Goal: Task Accomplishment & Management: Use online tool/utility

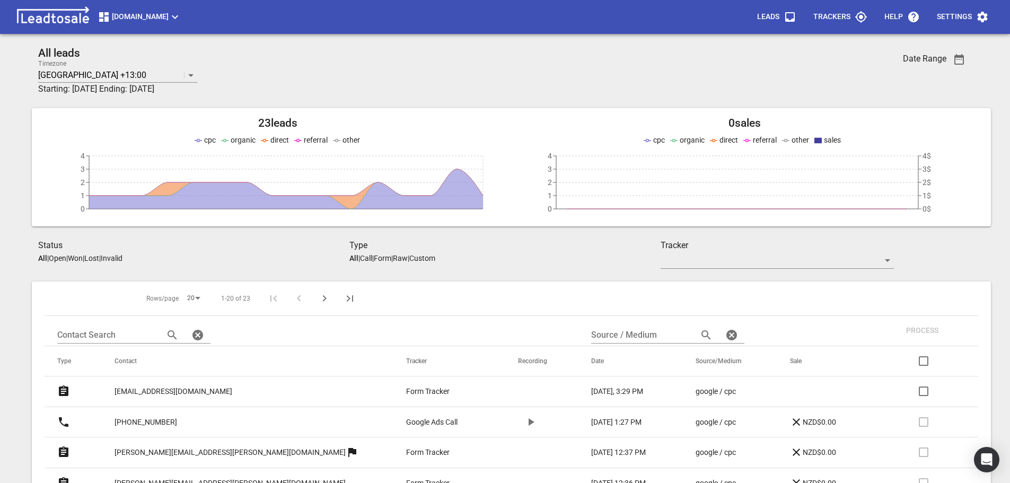
scroll to position [163, 0]
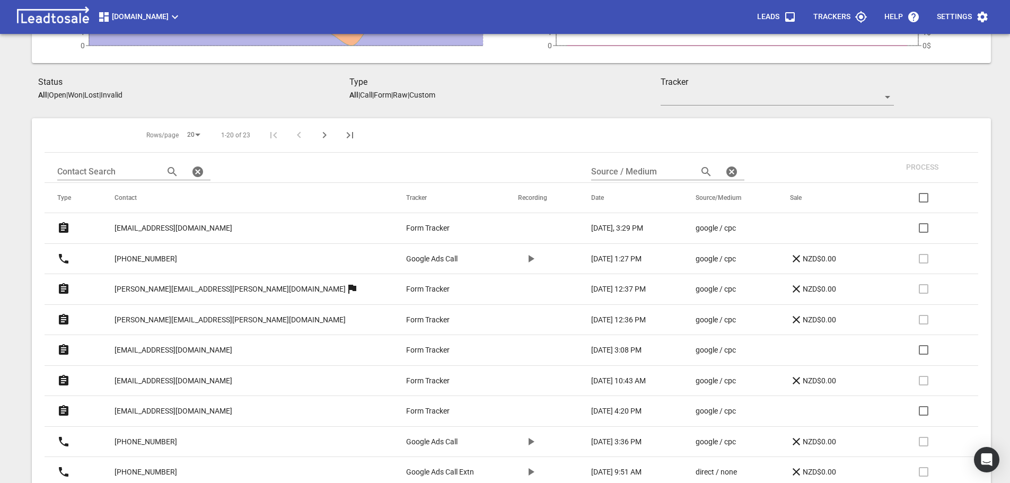
click at [193, 225] on p "[EMAIL_ADDRESS][DOMAIN_NAME]" at bounding box center [174, 228] width 118 height 11
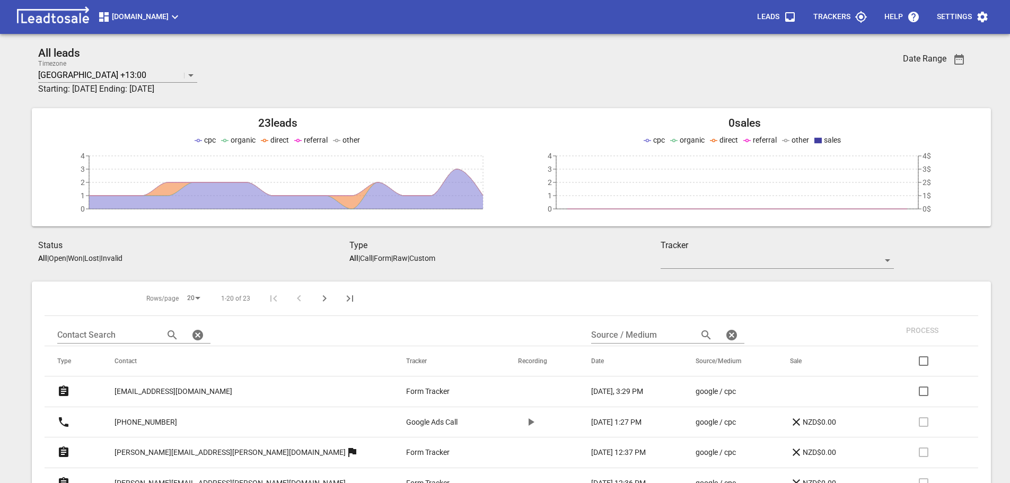
scroll to position [163, 0]
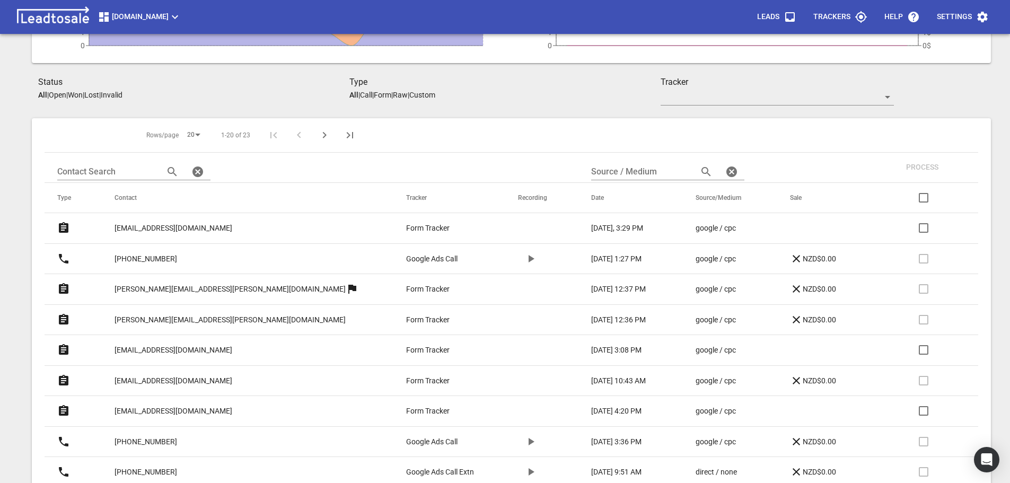
click at [198, 348] on p "teganwedderburn@gmail.com" at bounding box center [174, 350] width 118 height 11
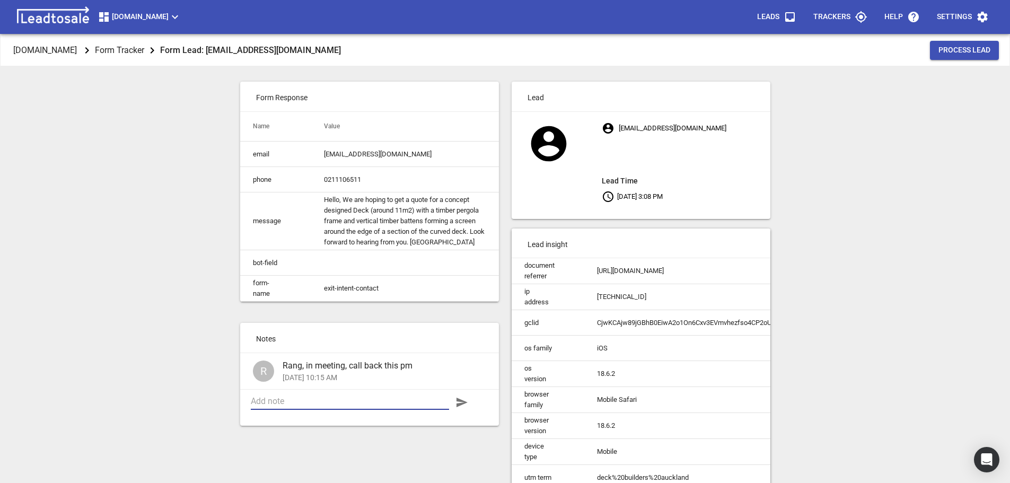
click at [310, 406] on textarea at bounding box center [350, 401] width 198 height 10
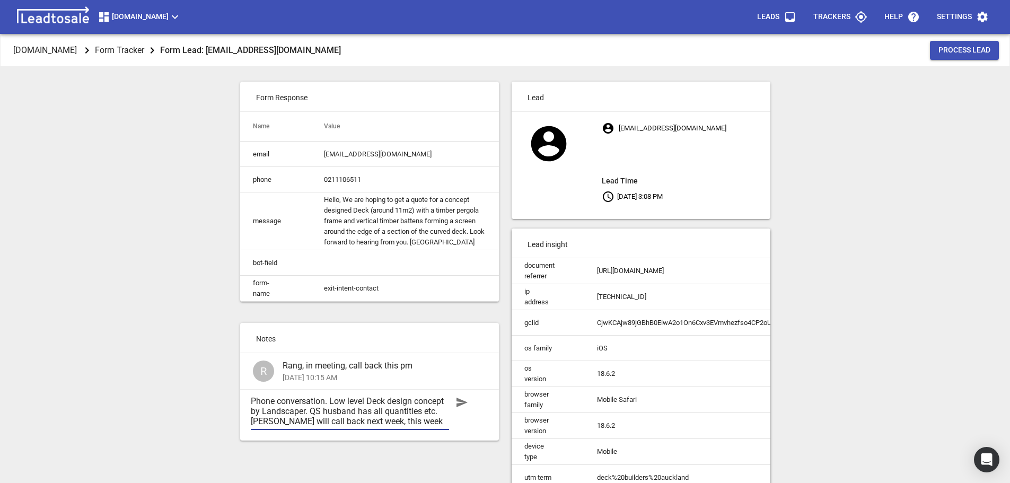
click at [388, 408] on textarea "Phone conversation. Low level Deck design concept by Landscaper. QS husband has…" at bounding box center [350, 411] width 198 height 30
click at [370, 437] on textarea "Phone conversation. Low level Deck w pergola & screen, design concept by Landsc…" at bounding box center [350, 416] width 198 height 40
type textarea "Phone conversation. Low level Deck w pergola & screen, design concept by Landsc…"
click at [465, 407] on icon "button" at bounding box center [462, 402] width 13 height 13
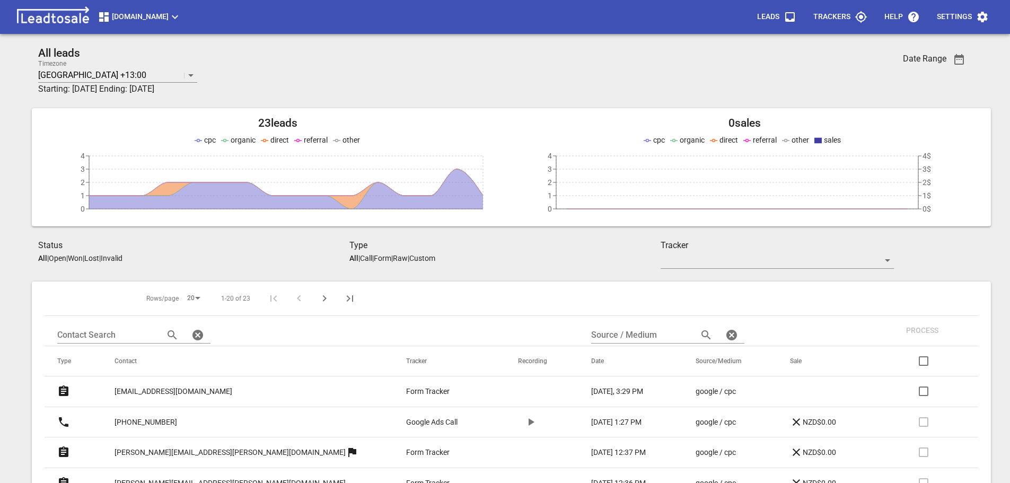
scroll to position [163, 0]
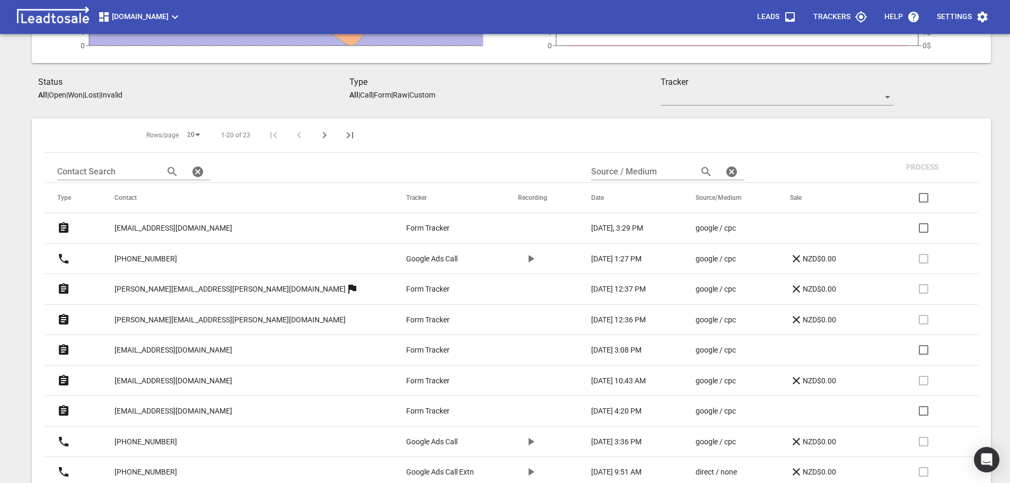
click at [190, 225] on p "jomonauckland@gmail.com" at bounding box center [174, 228] width 118 height 11
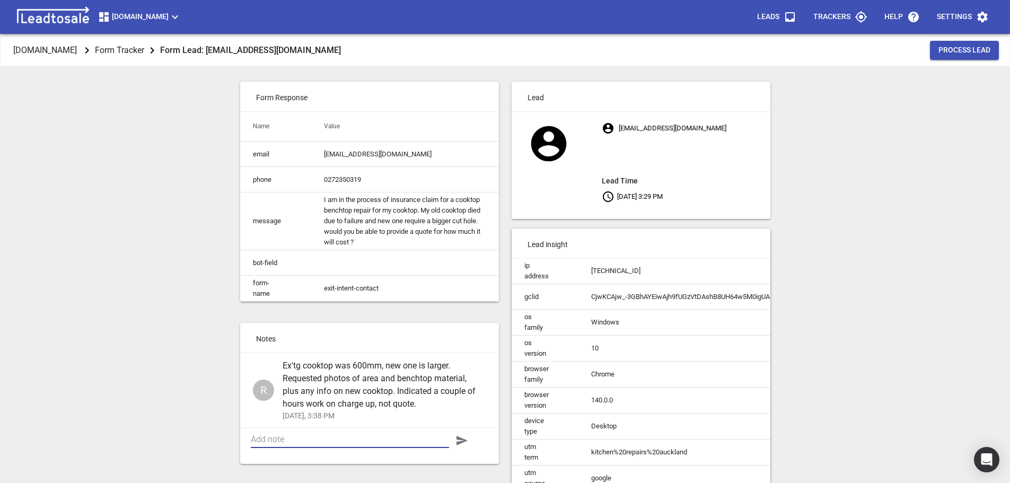
click at [345, 445] on textarea at bounding box center [350, 439] width 198 height 10
type textarea "Will get in touich once they know what new hob is."
click at [463, 446] on icon "button" at bounding box center [462, 441] width 11 height 10
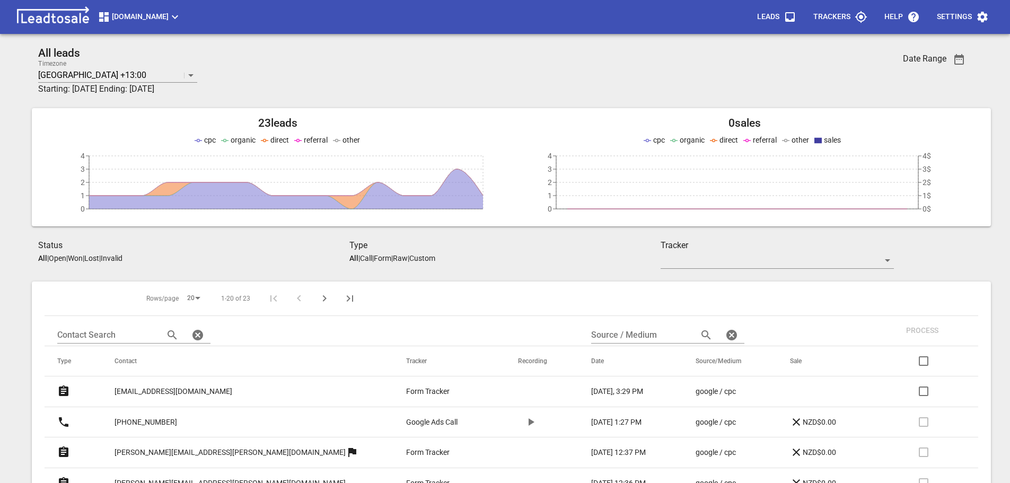
scroll to position [163, 0]
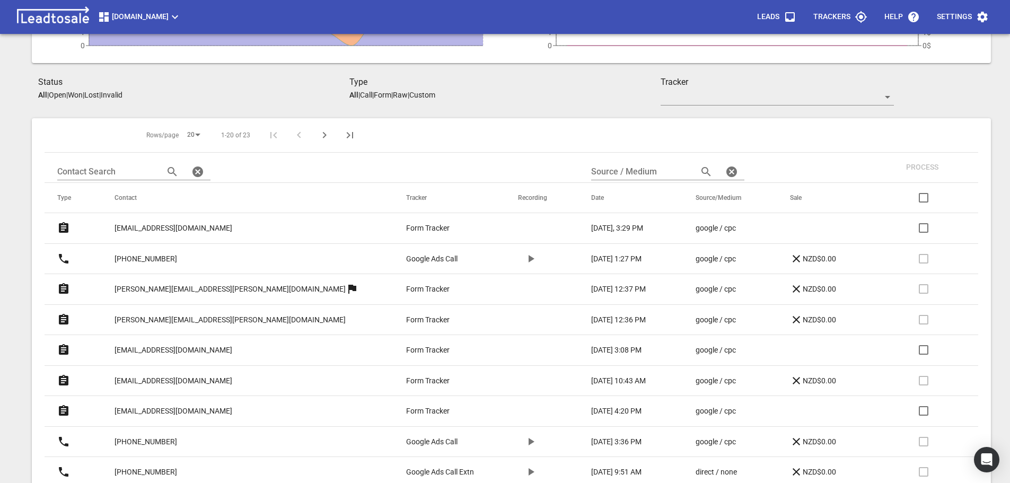
click at [178, 349] on p "[EMAIL_ADDRESS][DOMAIN_NAME]" at bounding box center [174, 350] width 118 height 11
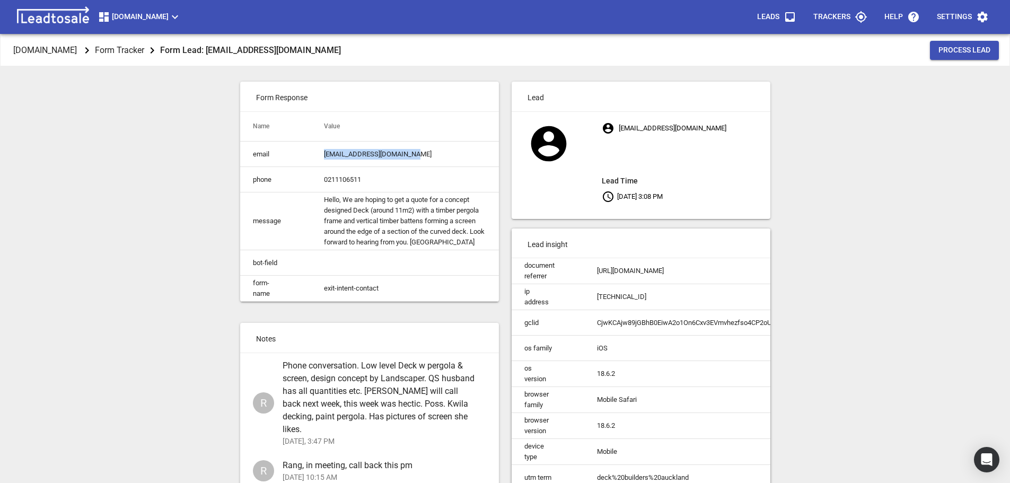
drag, startPoint x: 415, startPoint y: 153, endPoint x: 321, endPoint y: 148, distance: 94.5
click at [321, 148] on td "[EMAIL_ADDRESS][DOMAIN_NAME]" at bounding box center [405, 154] width 188 height 25
copy td "[EMAIL_ADDRESS][DOMAIN_NAME]"
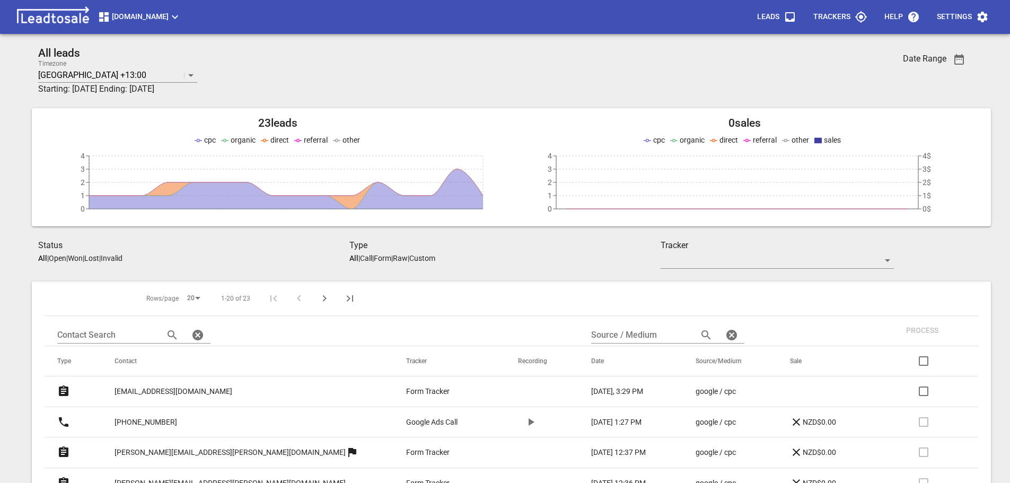
scroll to position [163, 0]
